Goal: Navigation & Orientation: Find specific page/section

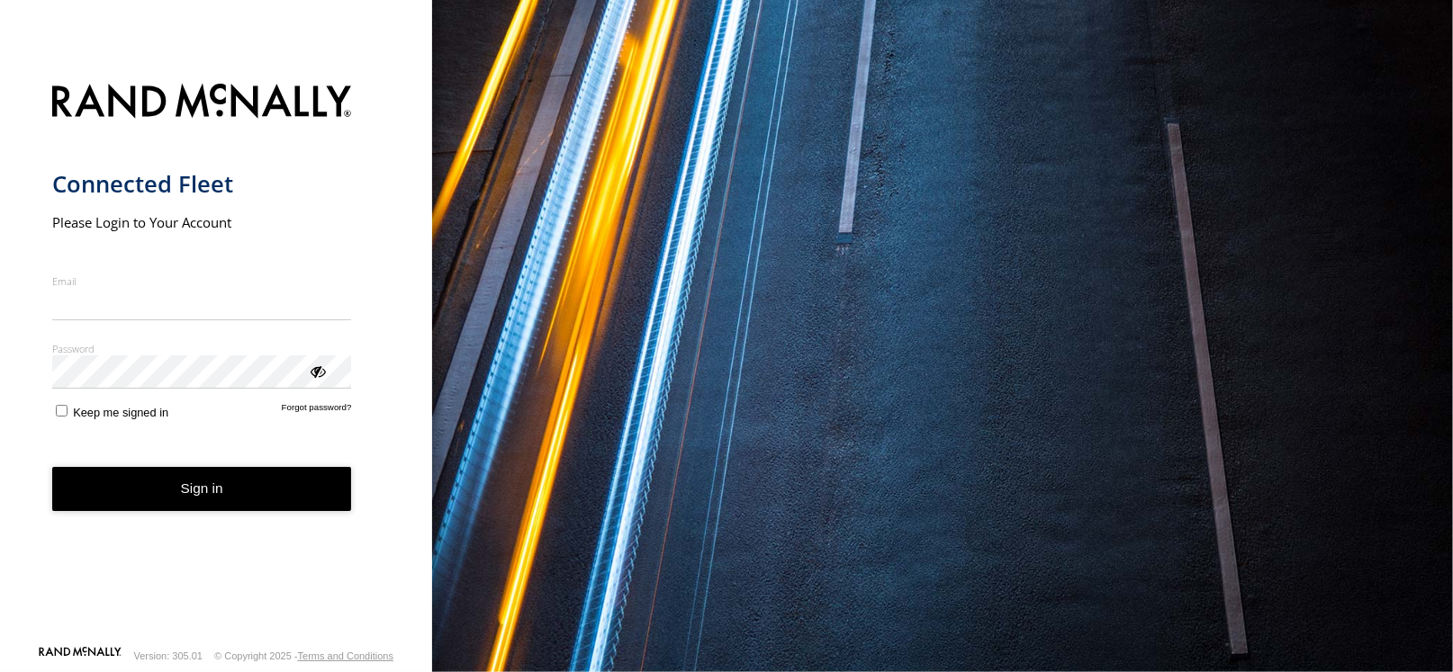
type input "**********"
click at [222, 493] on button "Sign in" at bounding box center [202, 489] width 300 height 44
click at [222, 484] on button "Sign in" at bounding box center [202, 489] width 300 height 44
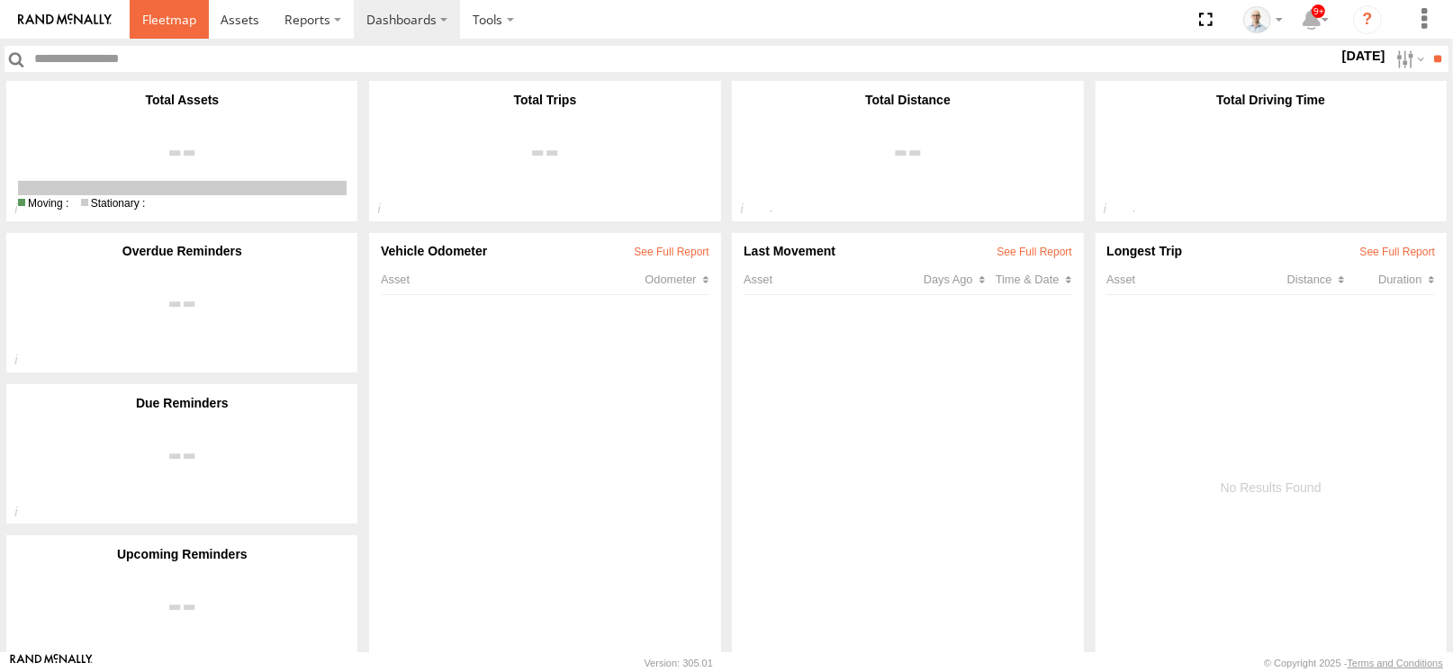
click at [198, 11] on link at bounding box center [169, 19] width 79 height 39
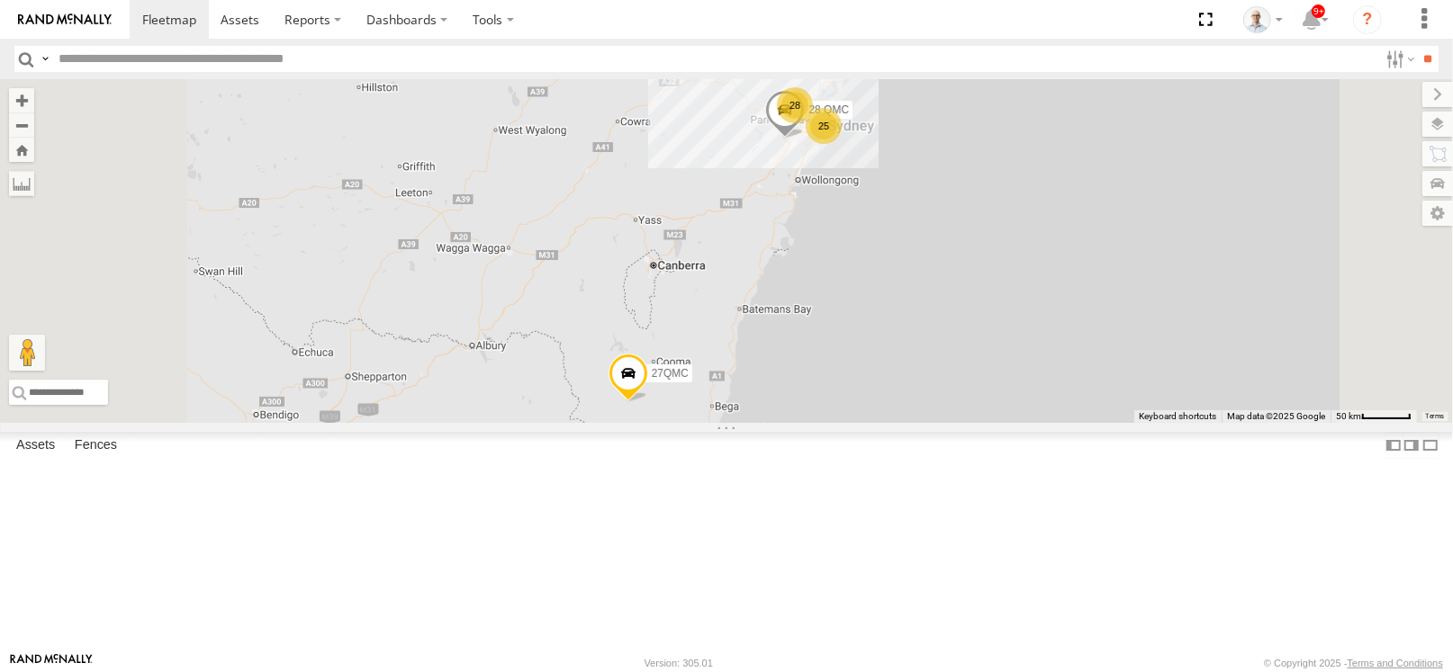
click at [813, 123] on div "28" at bounding box center [795, 105] width 36 height 36
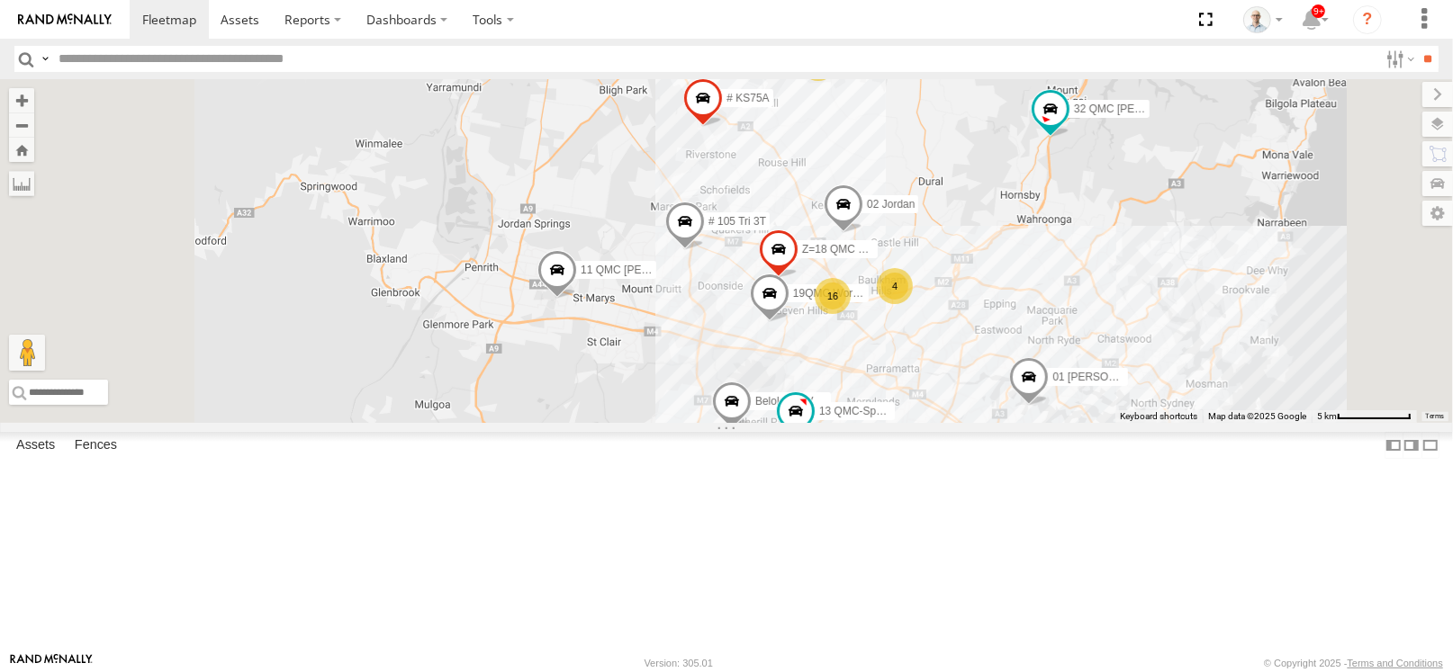
click at [577, 300] on span at bounding box center [557, 275] width 40 height 49
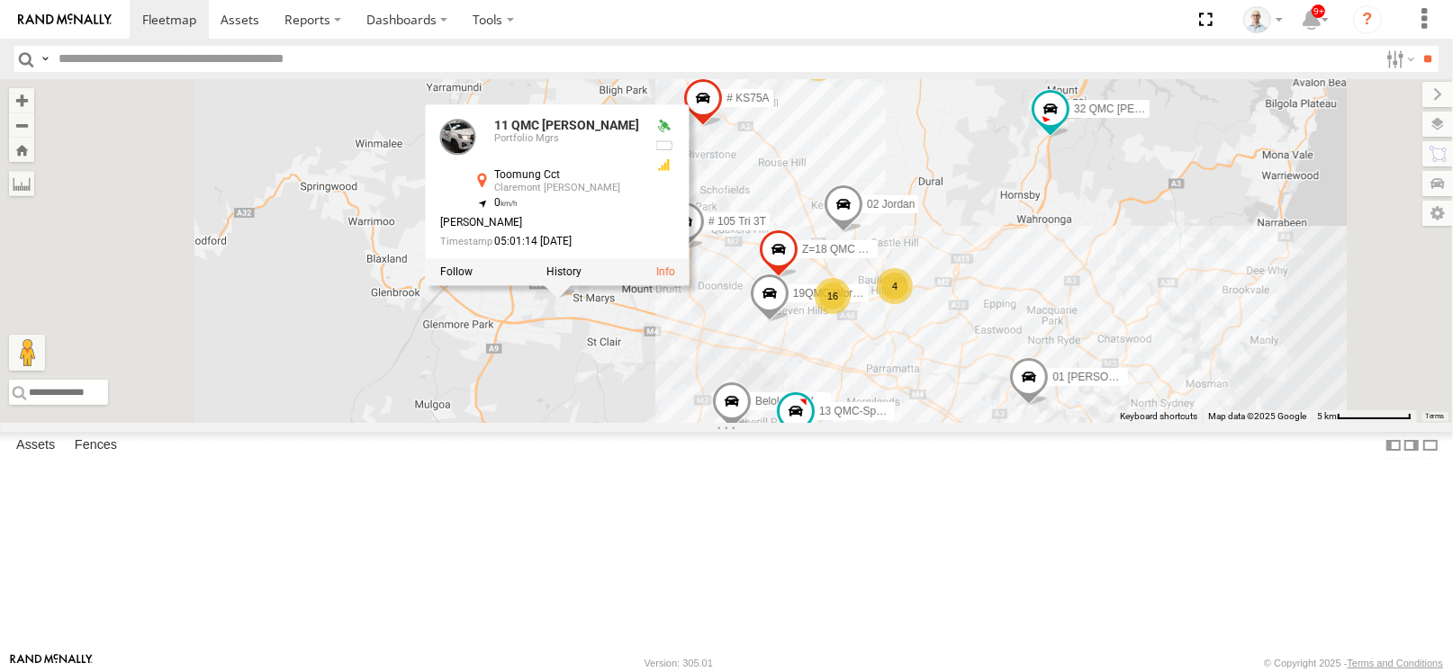
click at [752, 430] on span at bounding box center [732, 406] width 40 height 49
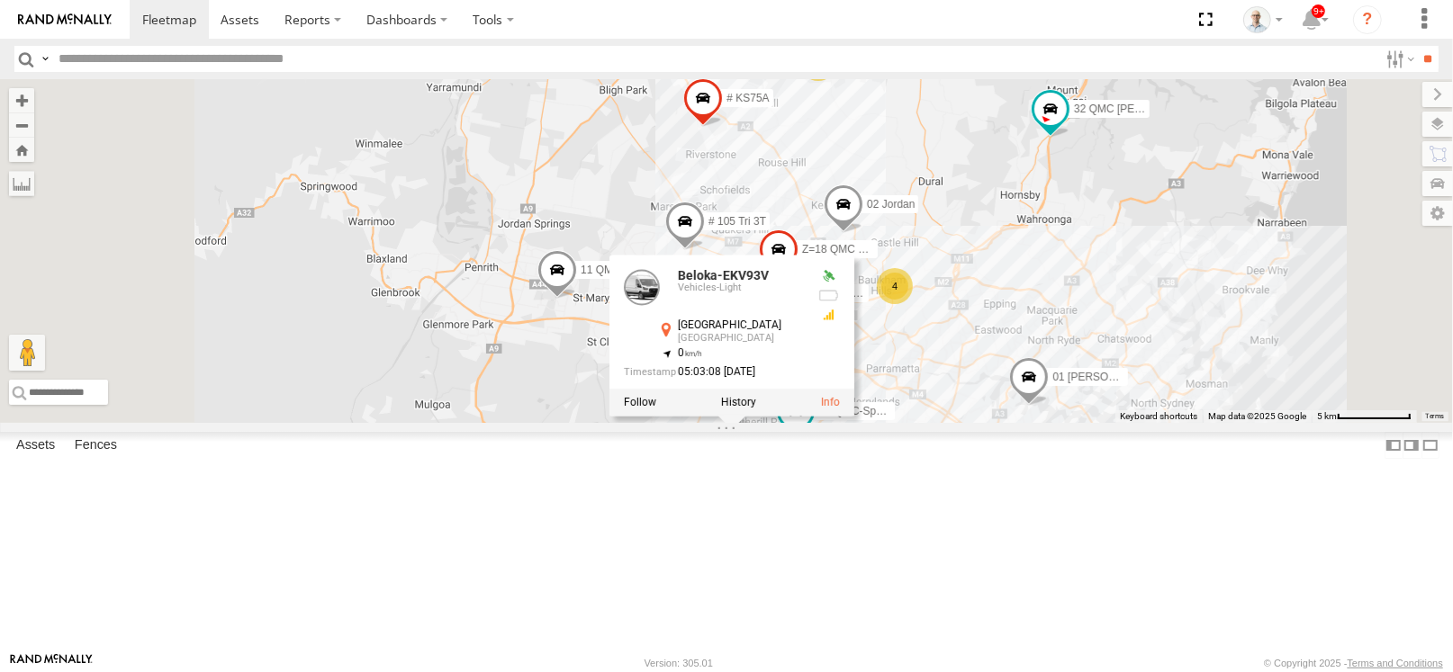
click at [1032, 241] on div "28 QMC 27QMC 12 10 QMC Pat 4 16 # KS75A 01 Lyndon Beloka-EKV93V 19QMC Workshop …" at bounding box center [726, 251] width 1453 height 344
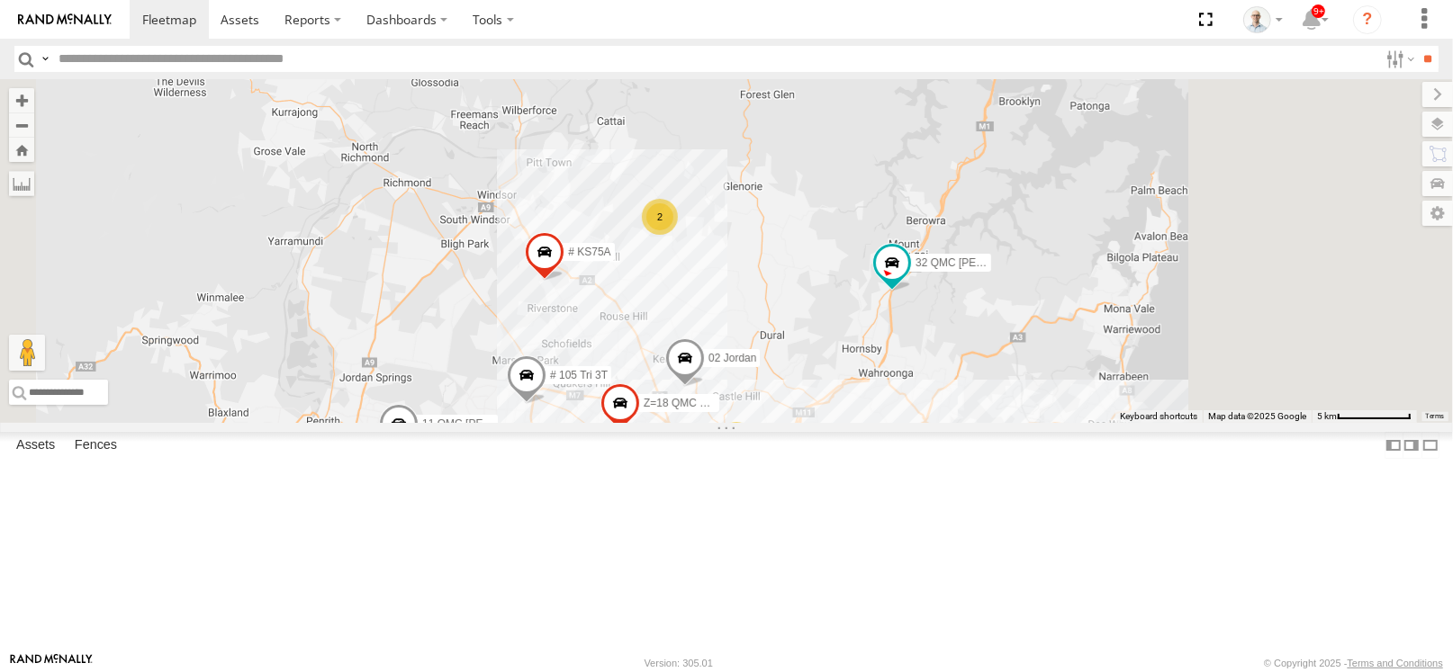
drag, startPoint x: 1182, startPoint y: 180, endPoint x: 1019, endPoint y: 338, distance: 226.6
click at [1019, 338] on div "28 QMC 27QMC 12 10 QMC Pat 4 16 # KS75A 01 Lyndon Beloka-EKV93V 19QMC Workshop …" at bounding box center [726, 251] width 1453 height 344
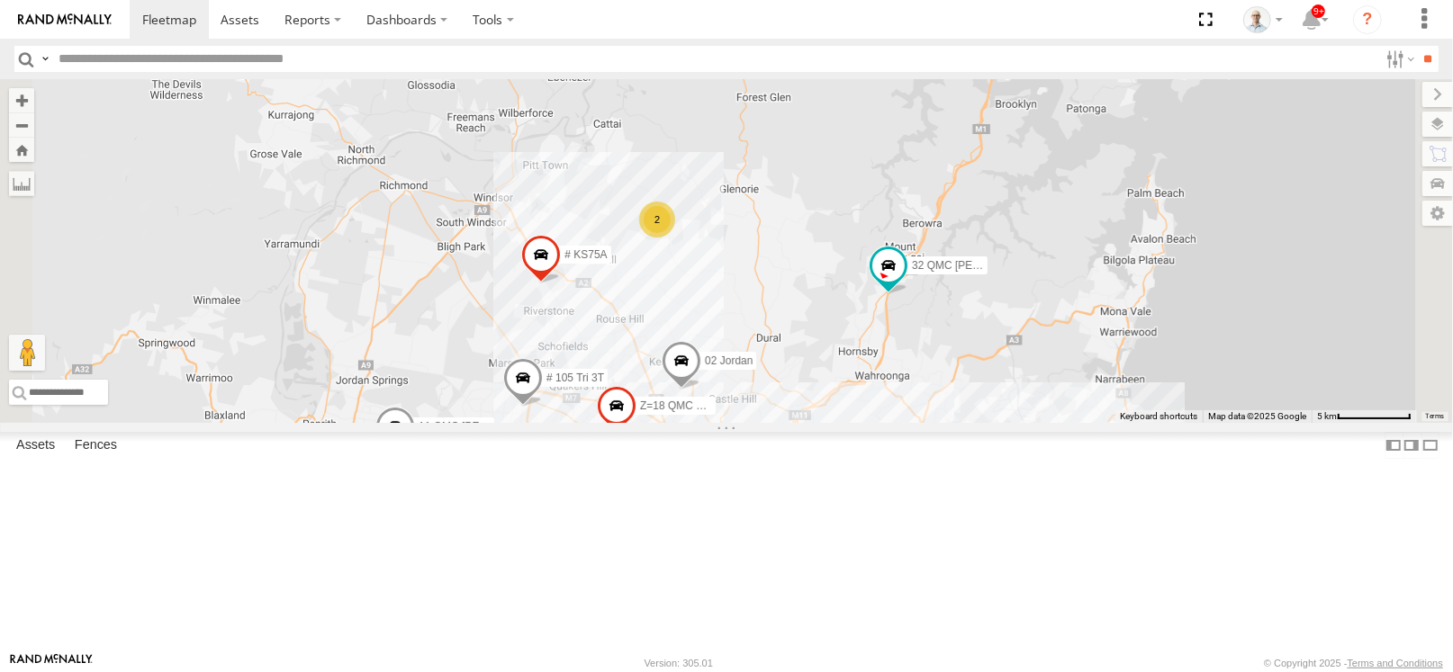
click at [975, 305] on div "28 QMC 27QMC 12 10 QMC Pat 4 16 # KS75A 01 Lyndon Beloka-EKV93V 19QMC Workshop …" at bounding box center [726, 251] width 1453 height 344
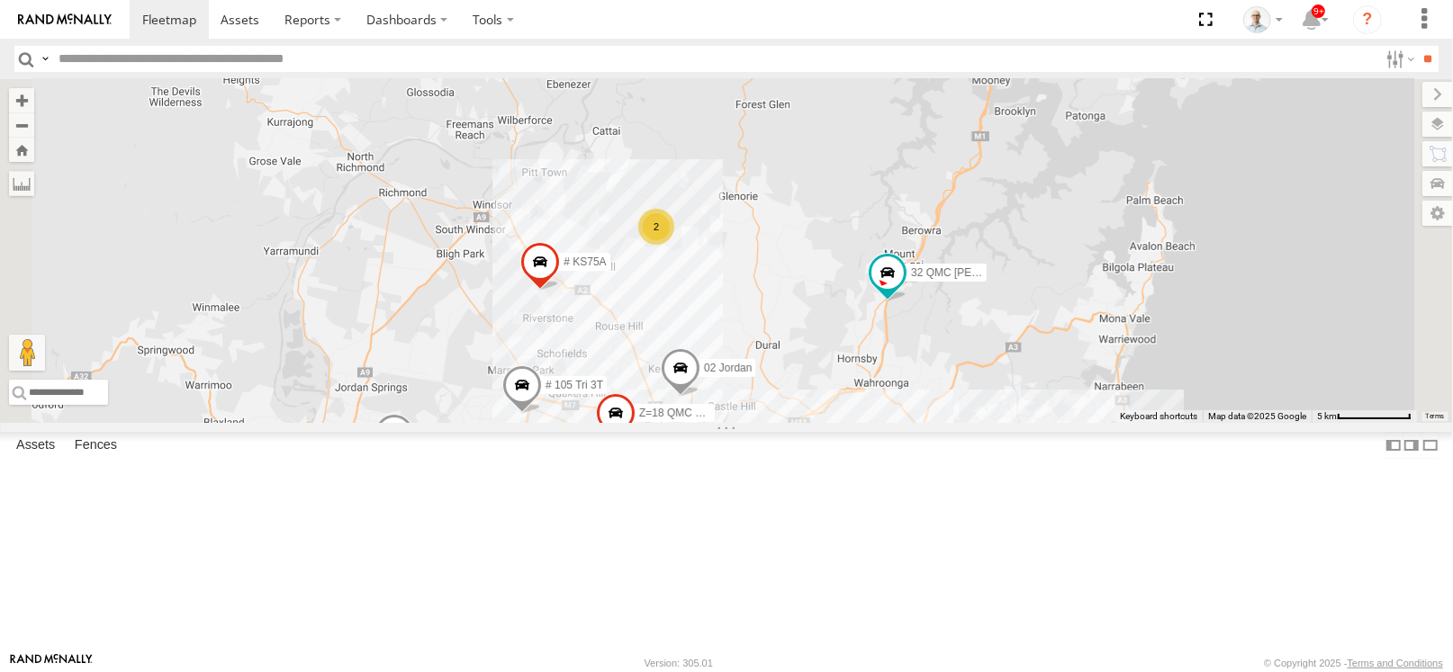
drag, startPoint x: 967, startPoint y: 287, endPoint x: 966, endPoint y: 296, distance: 9.0
click at [966, 296] on div "28 QMC 27QMC 12 10 QMC Pat 4 16 # KS75A 01 Lyndon Beloka-EKV93V 19QMC Workshop …" at bounding box center [726, 251] width 1453 height 344
